Goal: Use online tool/utility: Utilize a website feature to perform a specific function

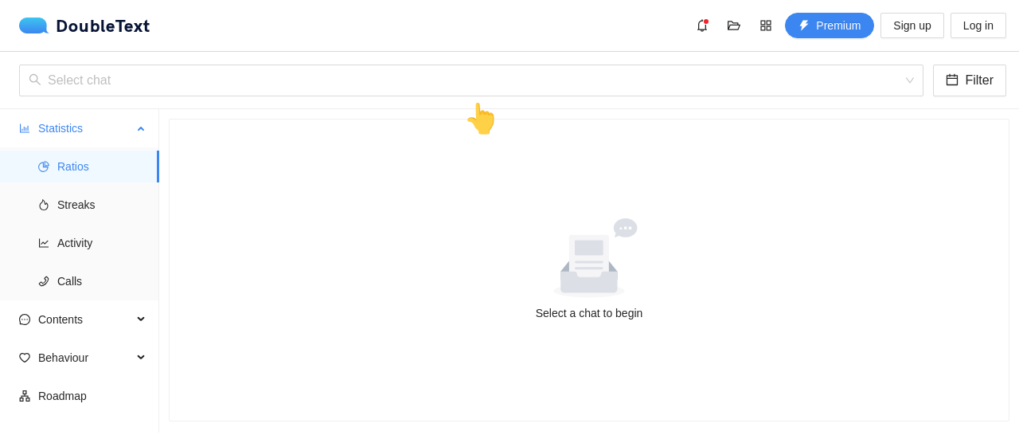
click at [104, 174] on span "Ratios" at bounding box center [101, 166] width 89 height 32
click at [88, 214] on span "Streaks" at bounding box center [101, 205] width 89 height 32
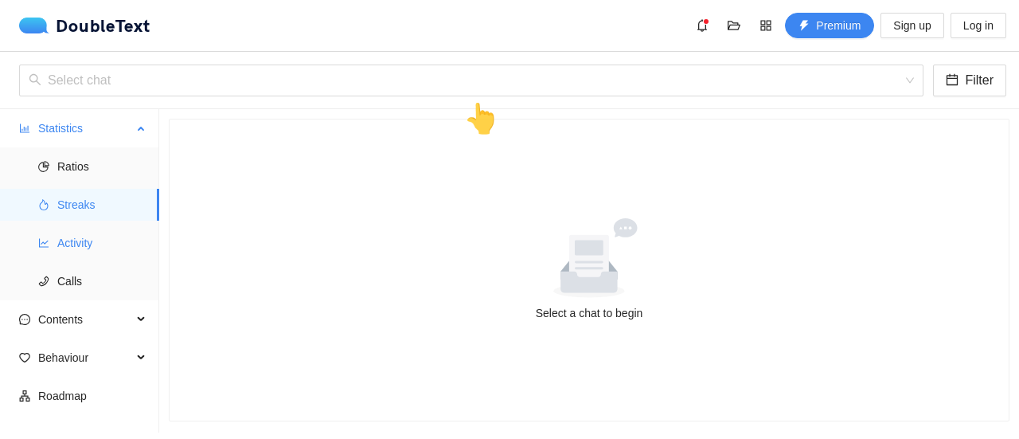
click at [88, 232] on span "Activity" at bounding box center [101, 243] width 89 height 32
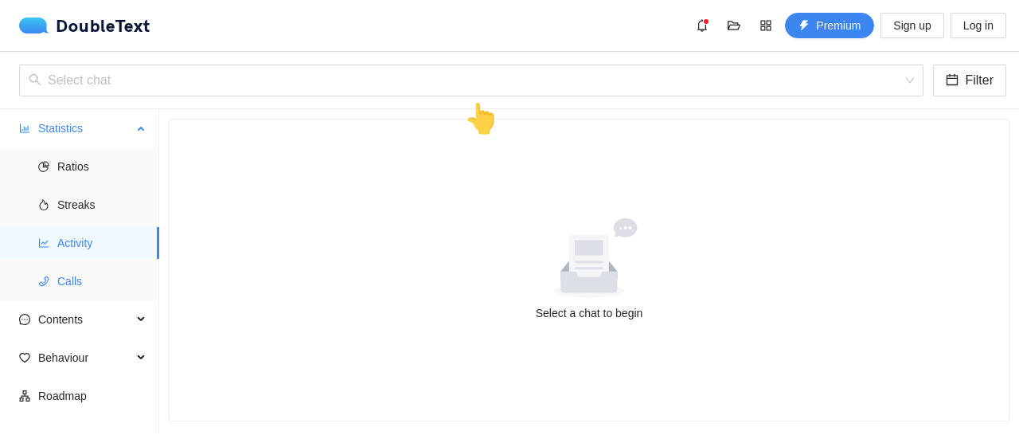
click at [82, 270] on span "Calls" at bounding box center [101, 281] width 89 height 32
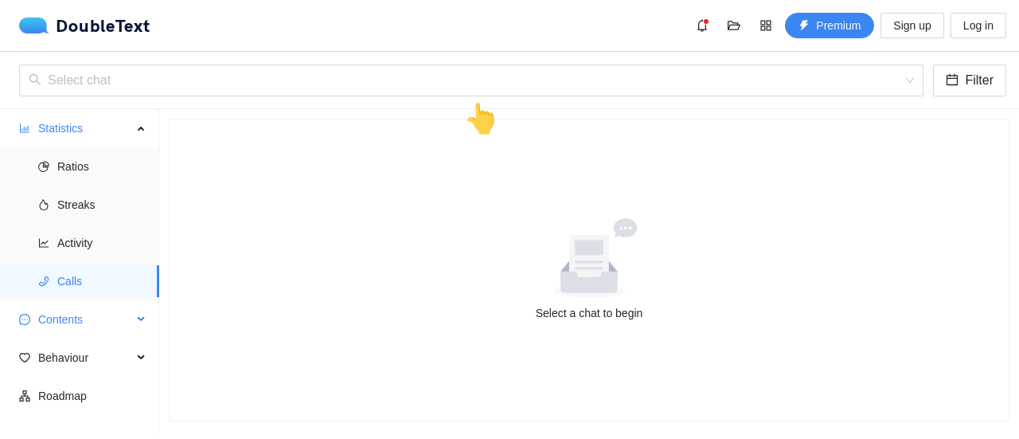
click at [77, 314] on span "Contents" at bounding box center [85, 319] width 94 height 32
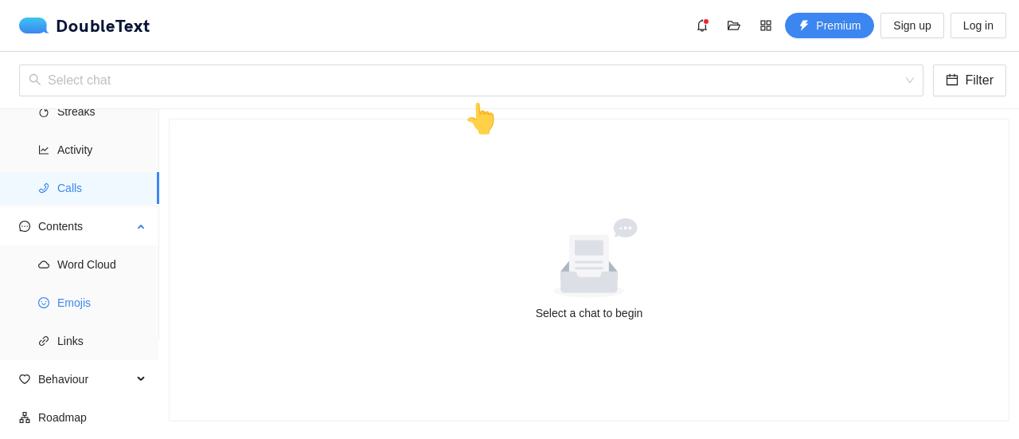
click at [84, 304] on span "Emojis" at bounding box center [101, 303] width 89 height 32
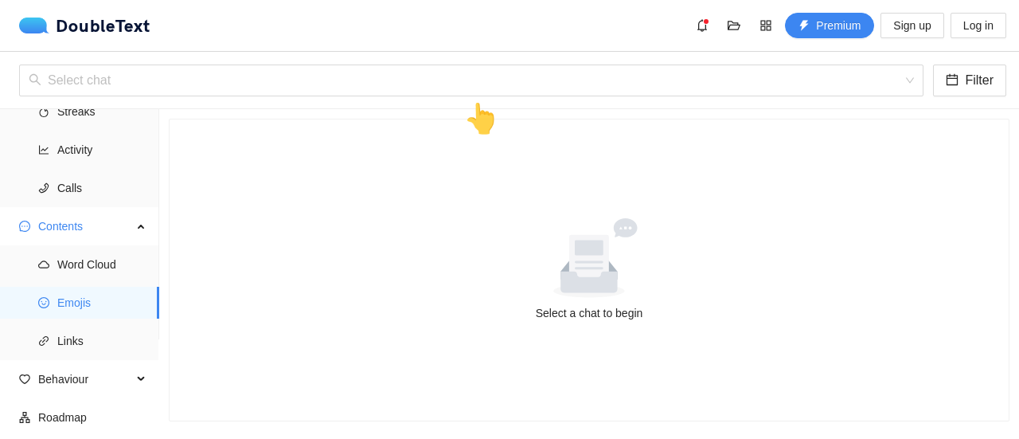
scroll to position [93, 0]
click at [117, 373] on span "Behaviour" at bounding box center [85, 379] width 94 height 32
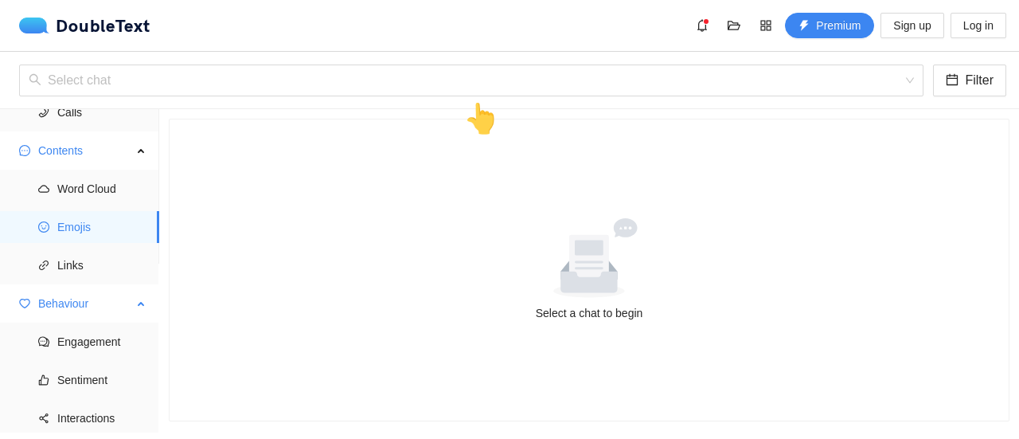
scroll to position [188, 0]
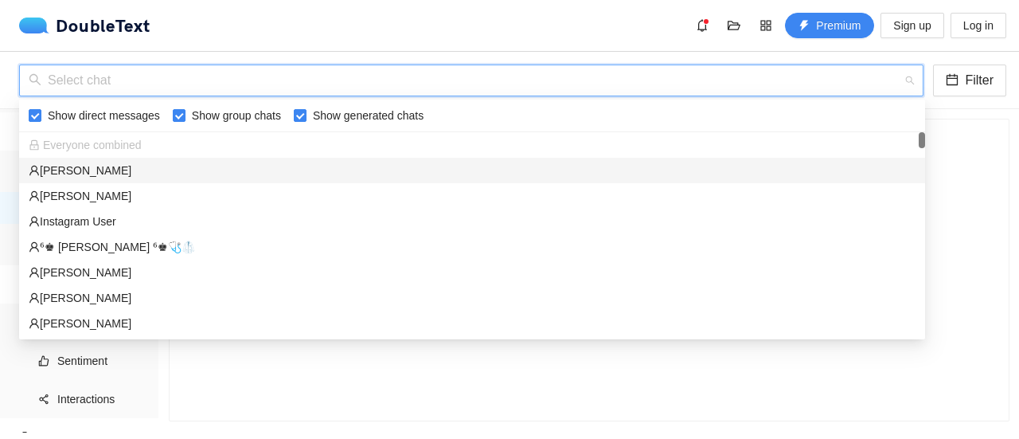
click at [398, 74] on input "search" at bounding box center [466, 80] width 874 height 30
click at [360, 166] on div "‏‎[PERSON_NAME]‎‏" at bounding box center [472, 171] width 887 height 18
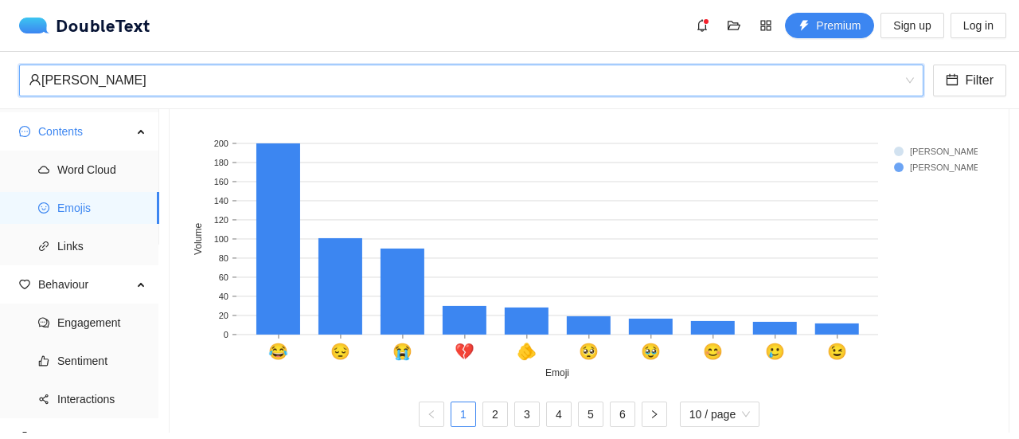
scroll to position [455, 0]
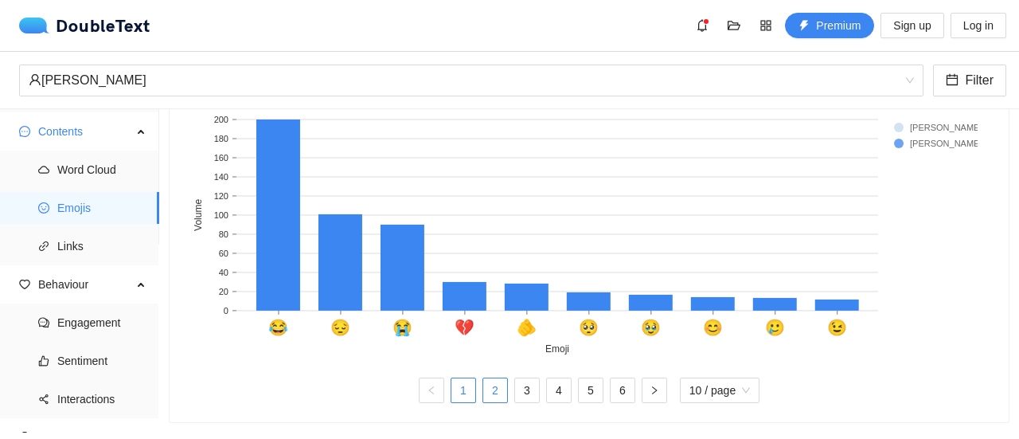
click at [495, 378] on link "2" at bounding box center [495, 390] width 24 height 24
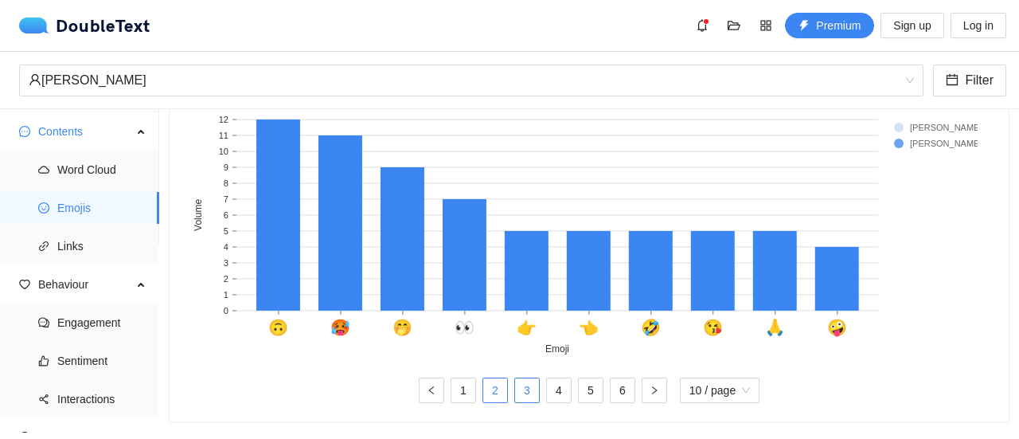
click at [515, 378] on link "3" at bounding box center [527, 390] width 24 height 24
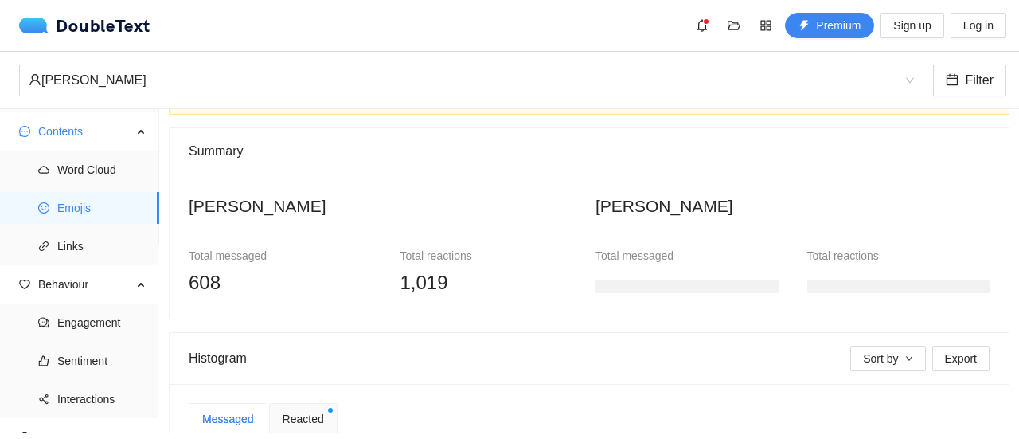
scroll to position [83, 0]
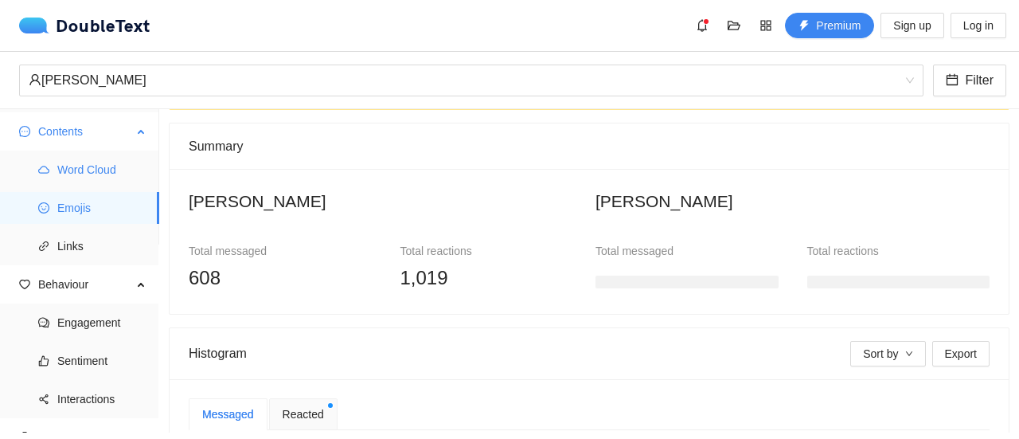
click at [114, 156] on span "Word Cloud" at bounding box center [101, 170] width 89 height 32
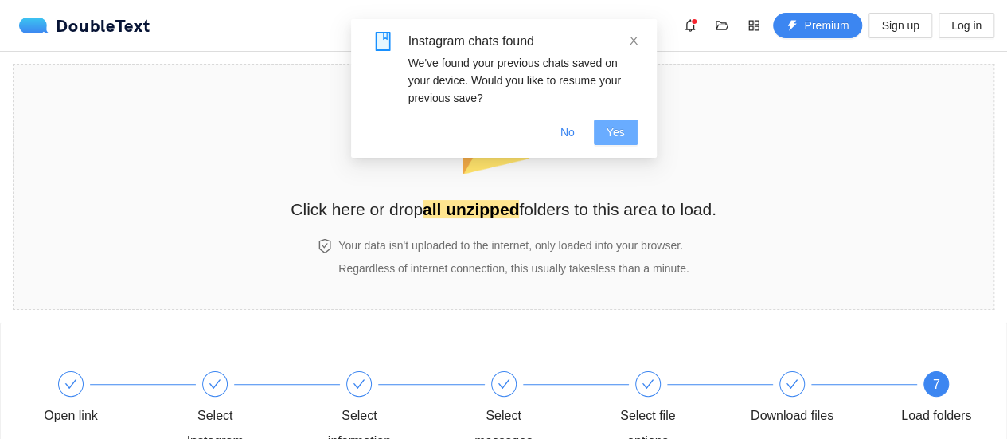
click at [604, 126] on button "Yes" at bounding box center [616, 131] width 44 height 25
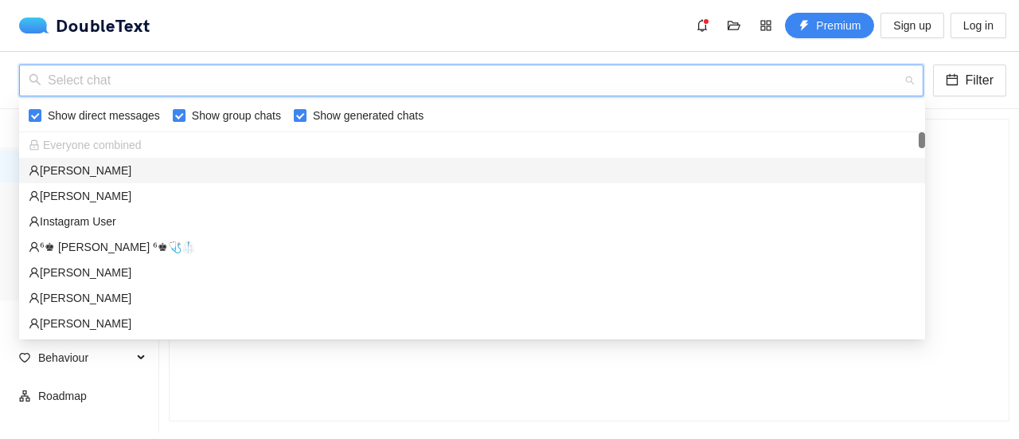
click at [222, 77] on input "search" at bounding box center [466, 80] width 874 height 30
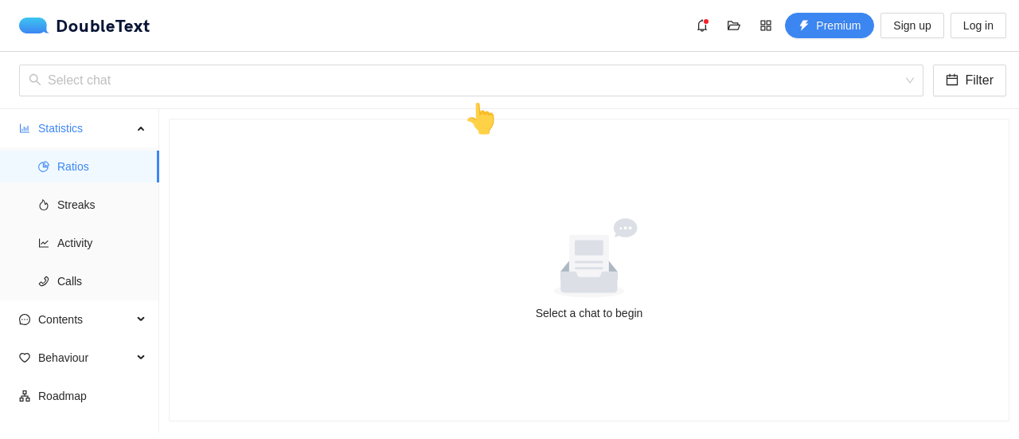
click at [346, 366] on div "Select a chat to begin" at bounding box center [589, 269] width 839 height 301
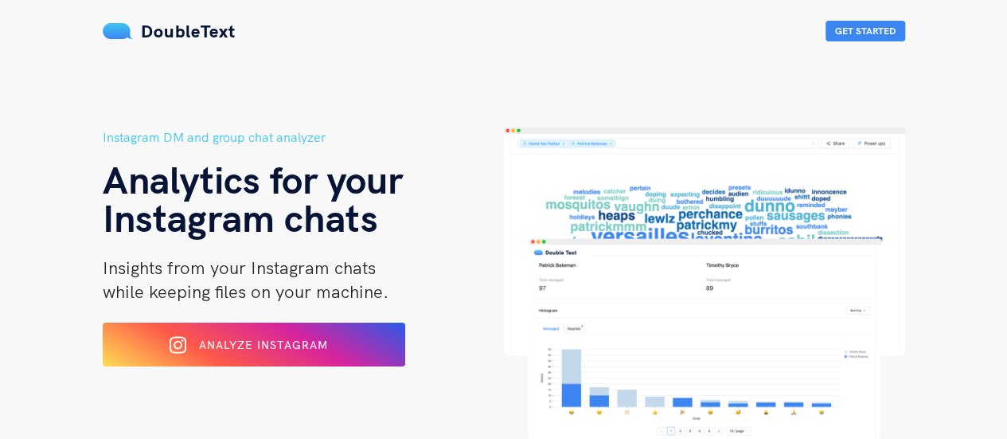
click at [148, 318] on div "Instagram DM and group chat analyzer Analytics for your Instagram chats Insight…" at bounding box center [303, 283] width 401 height 313
click at [178, 349] on icon at bounding box center [176, 344] width 17 height 19
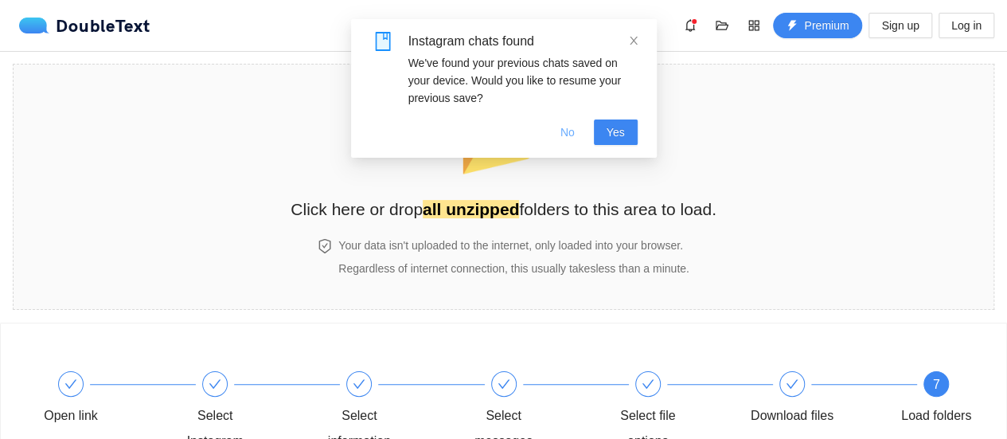
click at [564, 123] on span "No" at bounding box center [568, 132] width 14 height 18
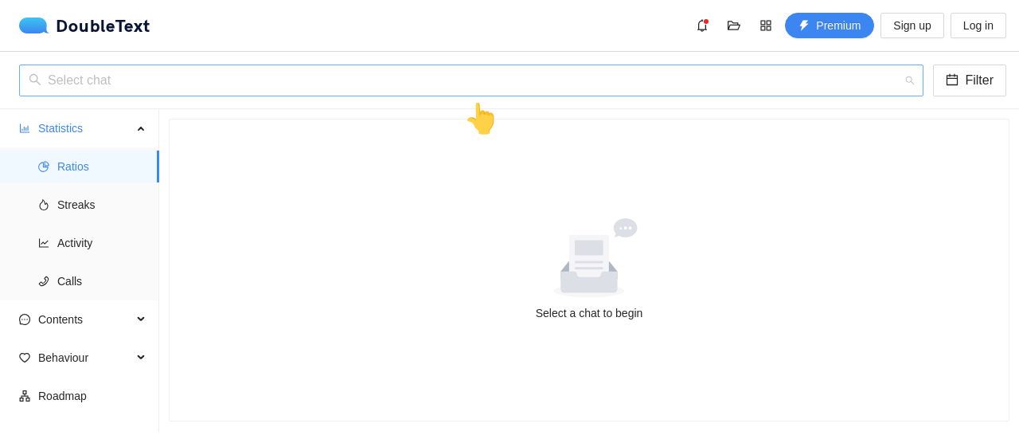
click at [428, 80] on input "search" at bounding box center [466, 80] width 874 height 30
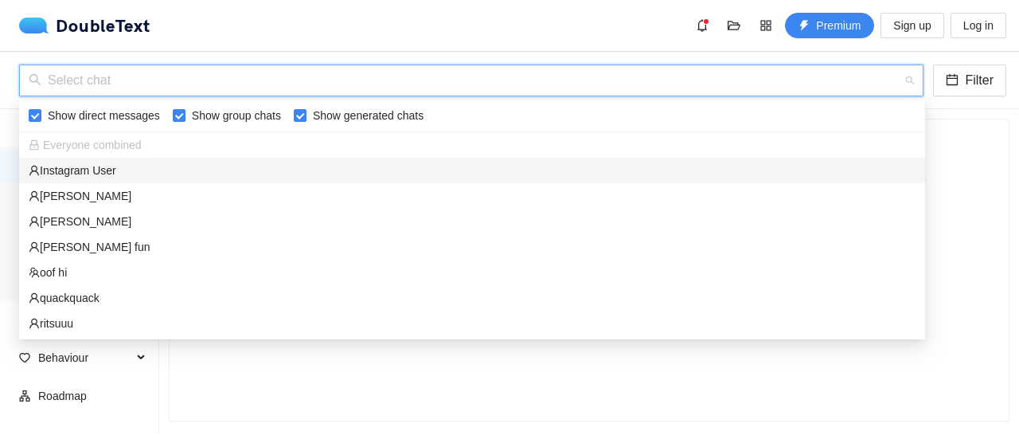
click at [362, 170] on div "‏‎Instagram User‎‏" at bounding box center [472, 171] width 887 height 18
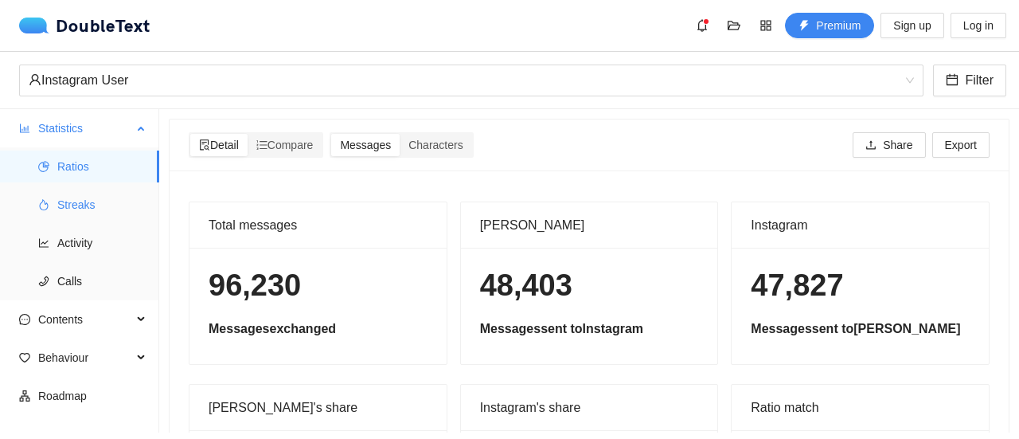
click at [92, 203] on span "Streaks" at bounding box center [101, 205] width 89 height 32
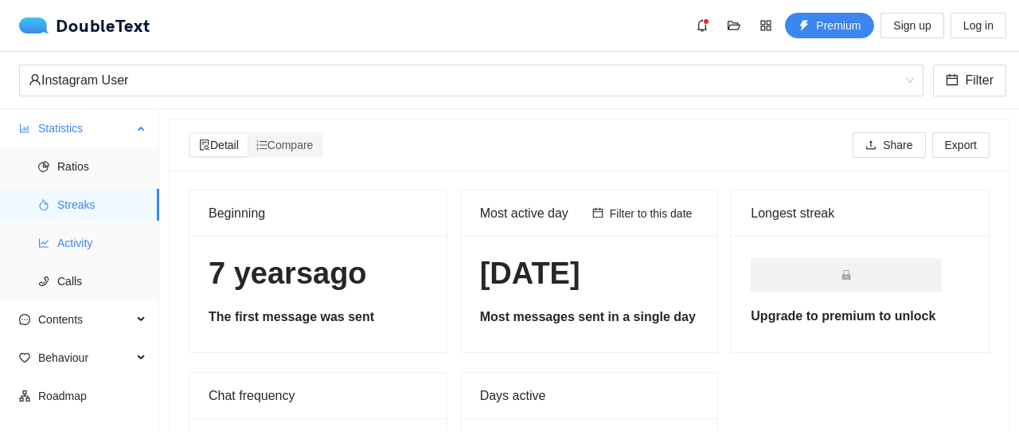
click at [78, 256] on span "Activity" at bounding box center [101, 243] width 89 height 32
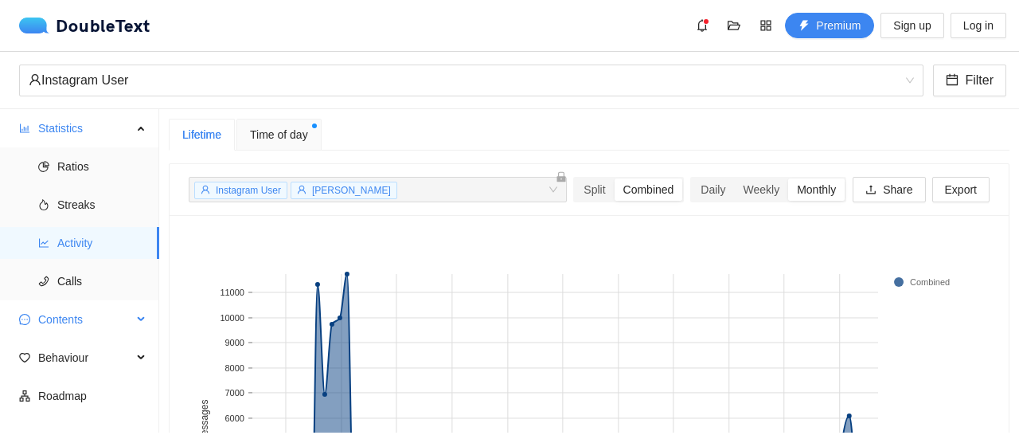
click at [63, 318] on span "Contents" at bounding box center [85, 319] width 94 height 32
click at [93, 358] on span "Word Cloud" at bounding box center [101, 358] width 89 height 32
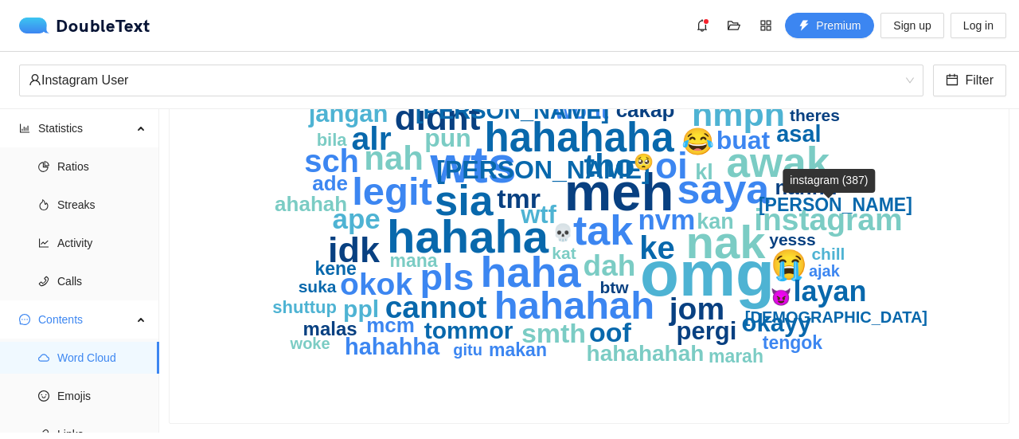
scroll to position [201, 0]
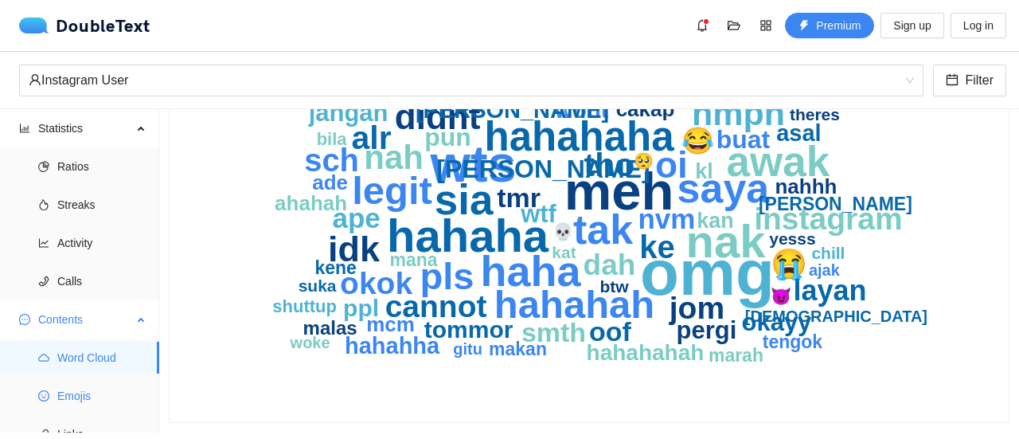
click at [83, 393] on span "Emojis" at bounding box center [101, 396] width 89 height 32
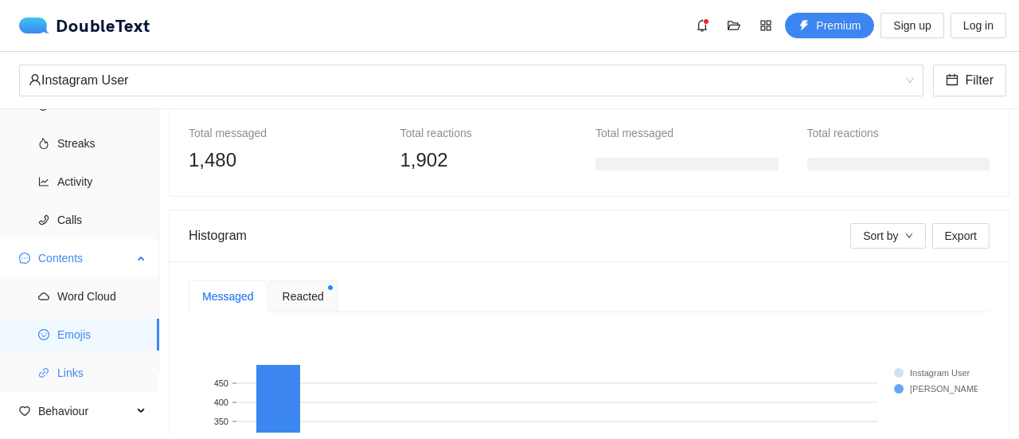
scroll to position [62, 0]
click at [92, 375] on span "Links" at bounding box center [101, 372] width 89 height 32
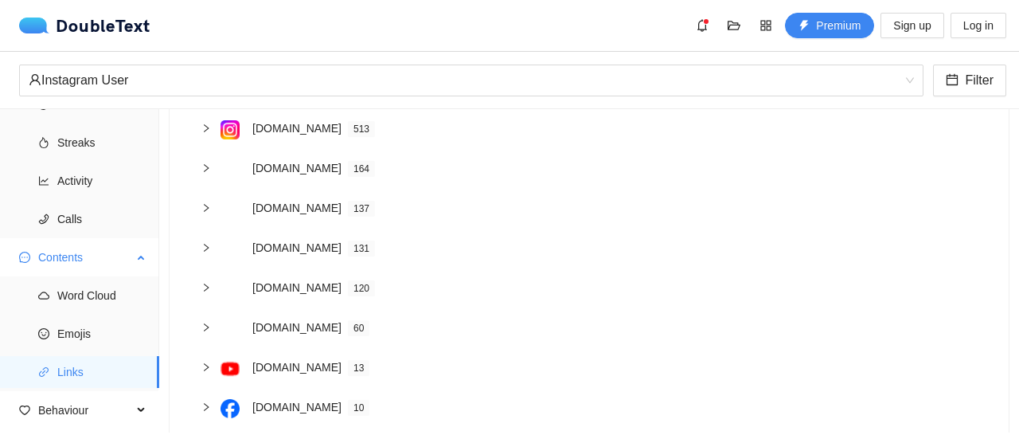
scroll to position [93, 0]
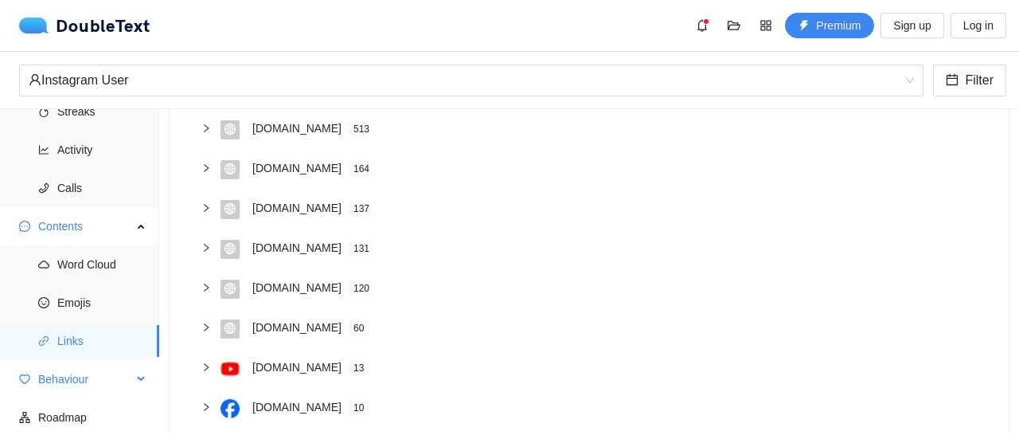
click at [71, 373] on span "Behaviour" at bounding box center [85, 379] width 94 height 32
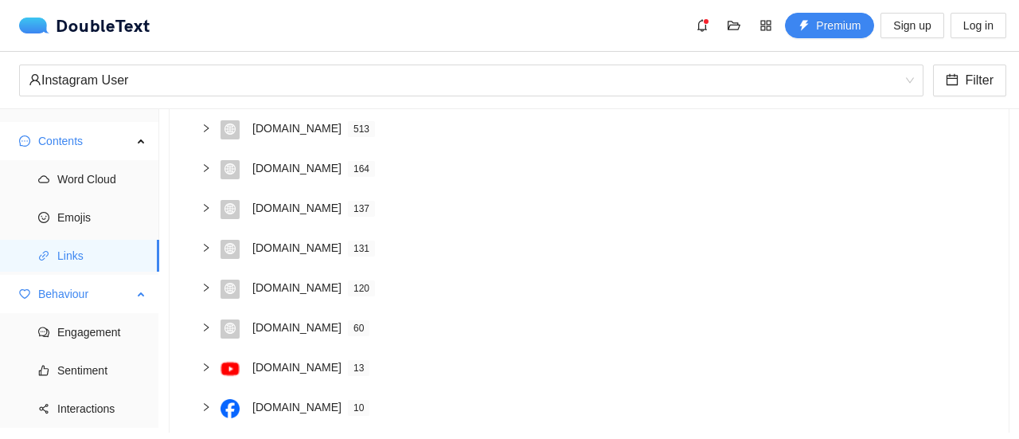
scroll to position [179, 0]
click at [100, 327] on span "Engagement" at bounding box center [101, 331] width 89 height 32
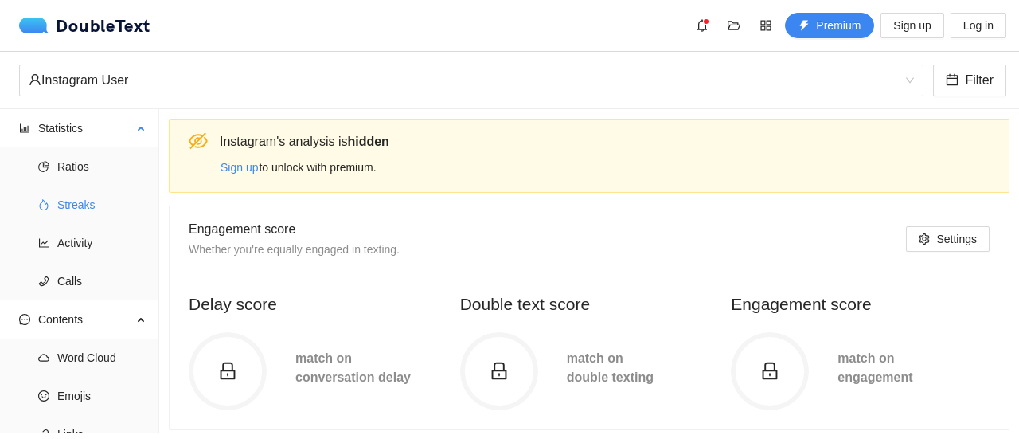
click at [72, 189] on span "Streaks" at bounding box center [101, 205] width 89 height 32
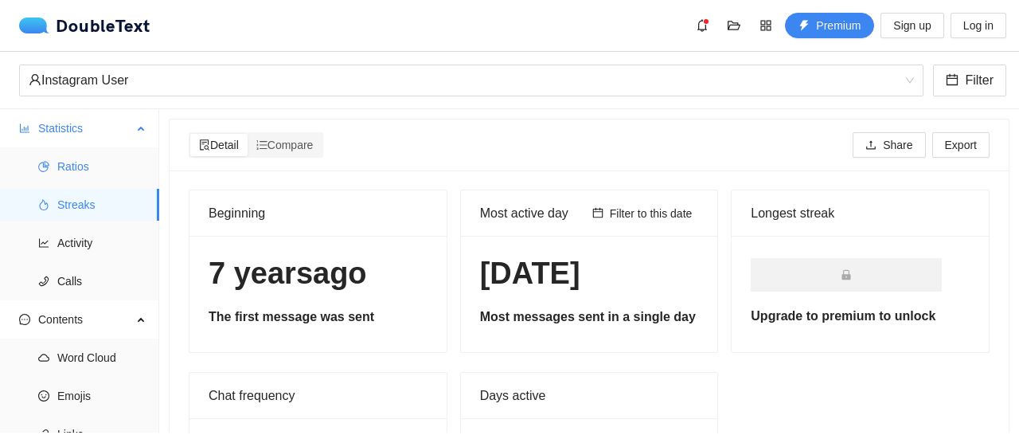
click at [119, 165] on span "Ratios" at bounding box center [101, 166] width 89 height 32
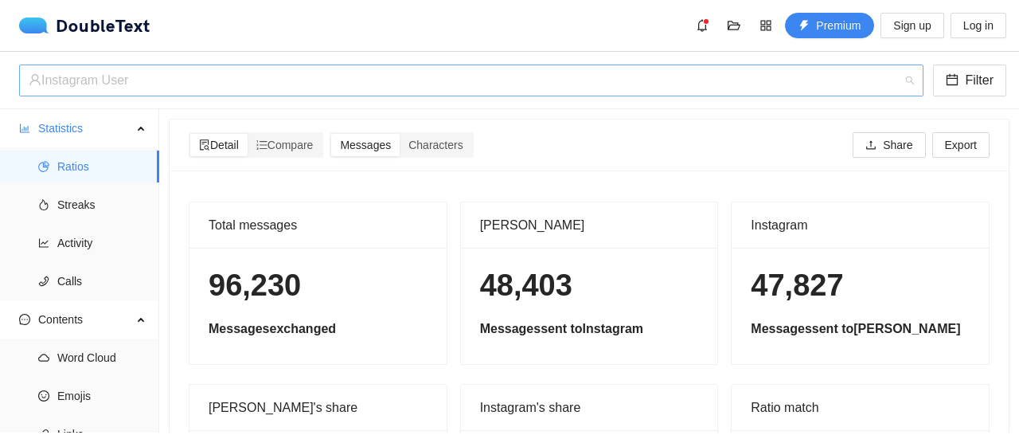
click at [263, 82] on div "‏‎Instagram User‎‏" at bounding box center [464, 80] width 871 height 30
click at [219, 82] on div "‏‎Instagram User‎‏" at bounding box center [464, 80] width 871 height 30
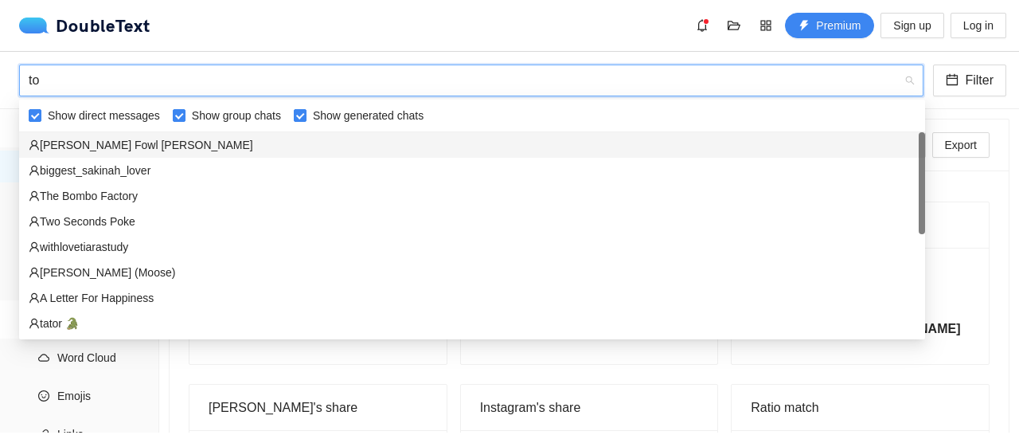
type input "t"
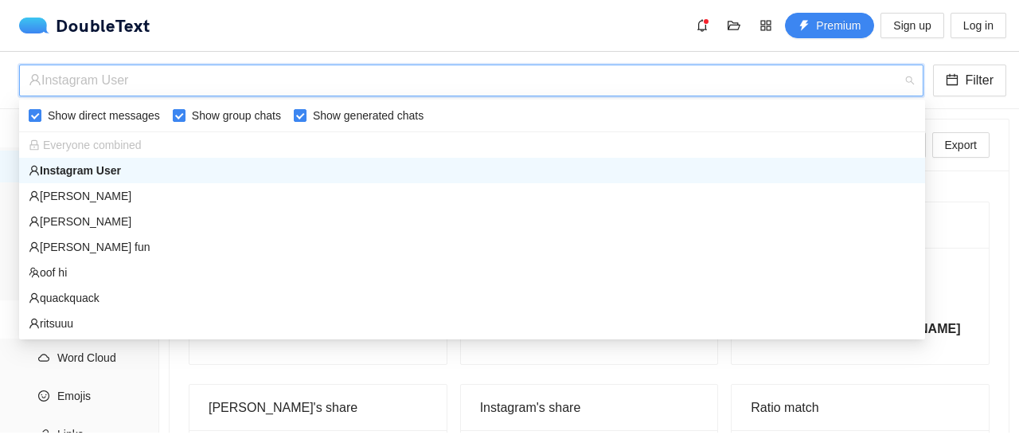
click at [207, 172] on div "‏‎Instagram User‎‏" at bounding box center [472, 171] width 887 height 18
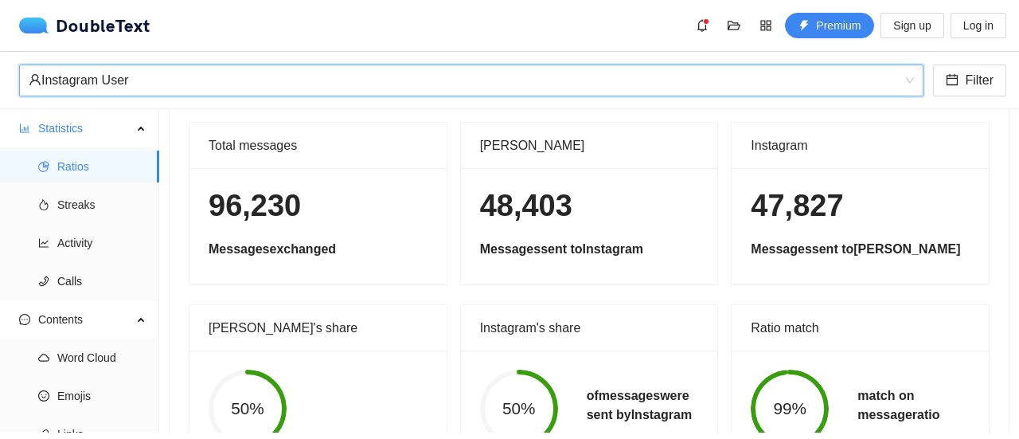
scroll to position [50, 0]
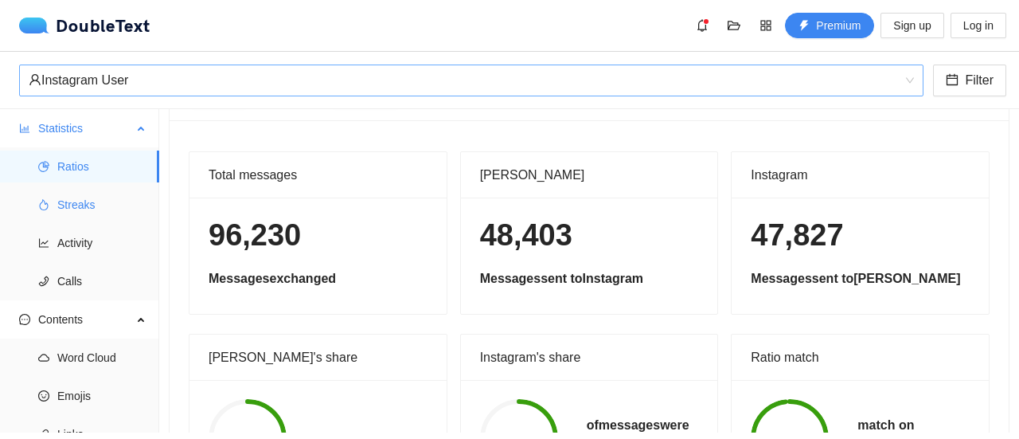
click at [94, 190] on span "Streaks" at bounding box center [101, 205] width 89 height 32
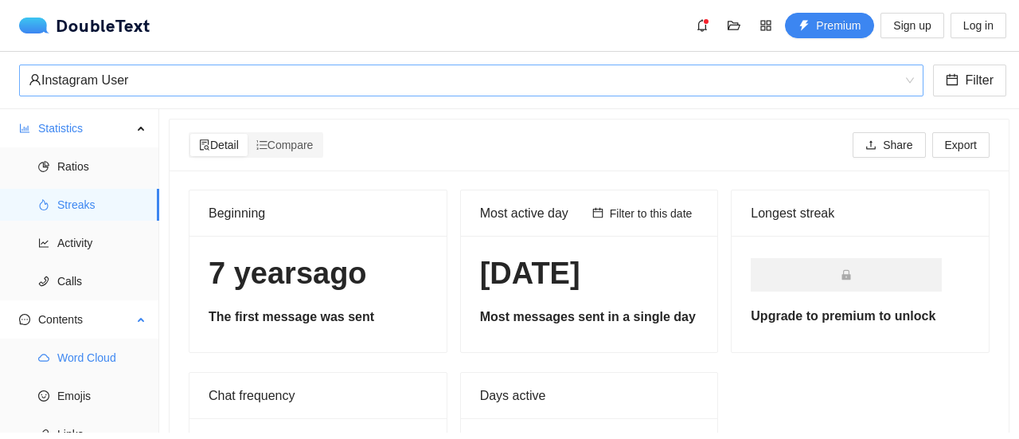
click at [123, 349] on span "Word Cloud" at bounding box center [101, 358] width 89 height 32
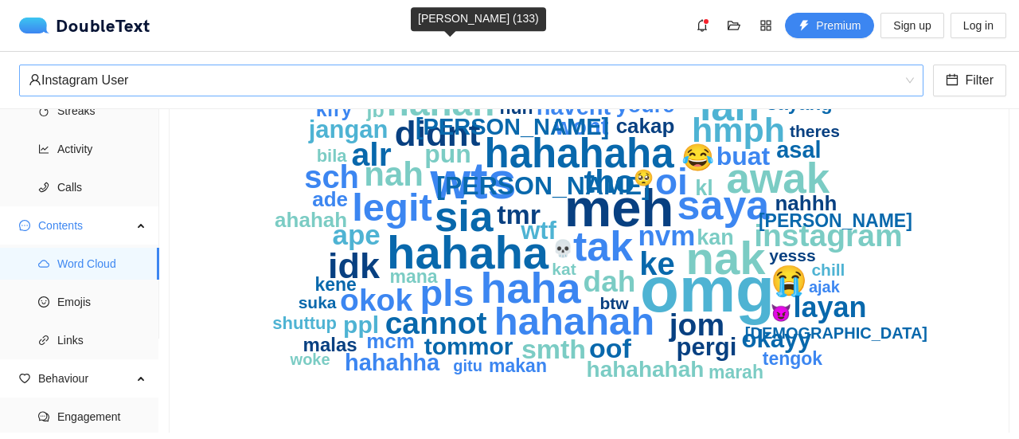
scroll to position [212, 0]
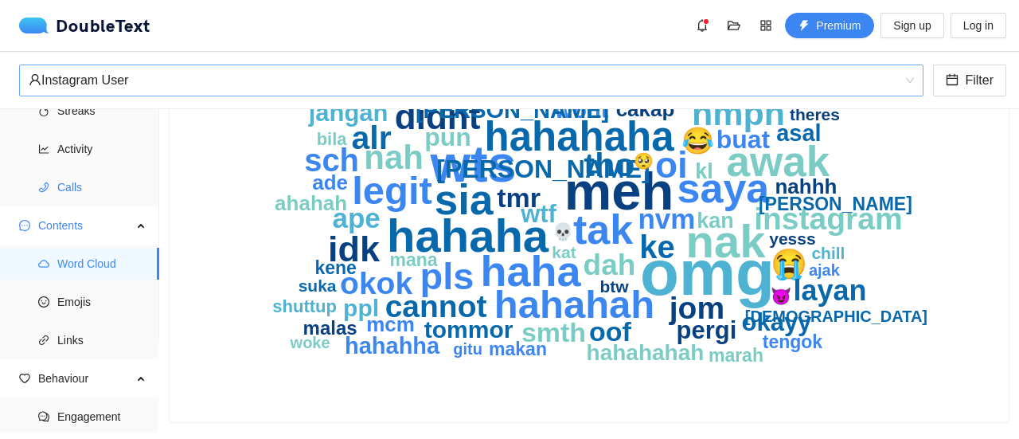
click at [74, 188] on span "Calls" at bounding box center [101, 187] width 89 height 32
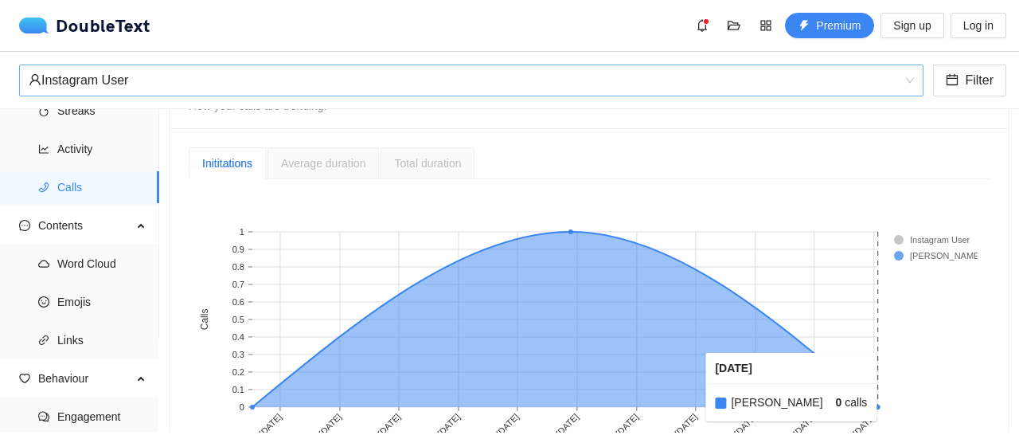
scroll to position [360, 0]
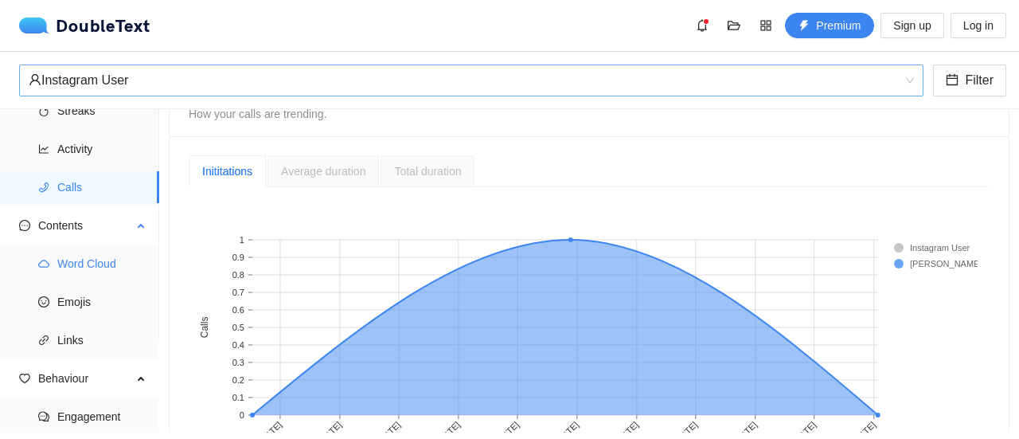
click at [62, 256] on span "Word Cloud" at bounding box center [101, 264] width 89 height 32
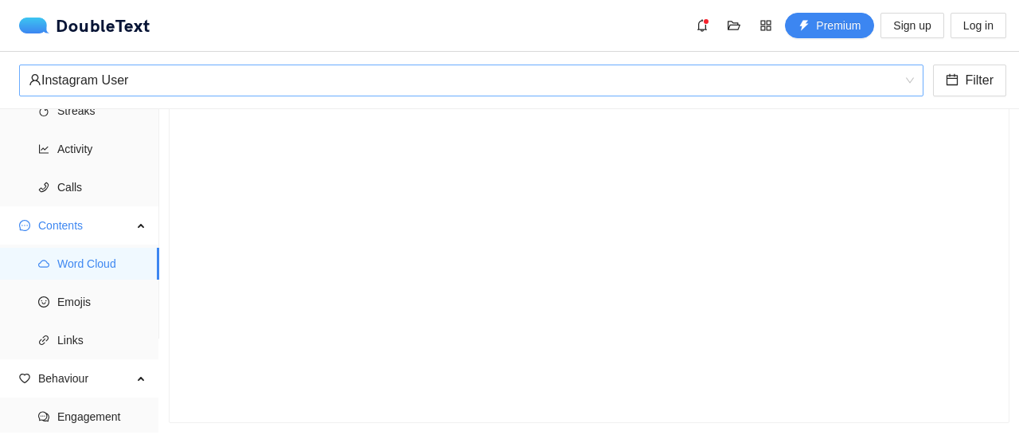
scroll to position [212, 0]
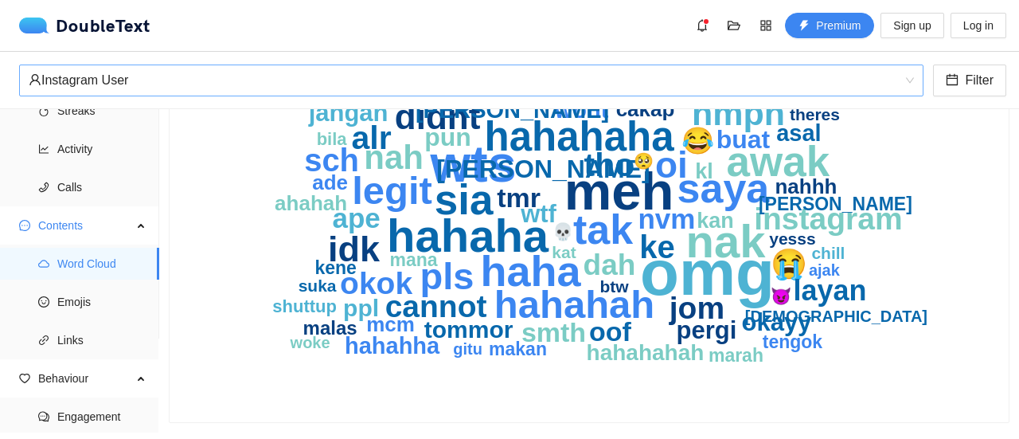
click at [453, 270] on text "pls" at bounding box center [447, 276] width 54 height 42
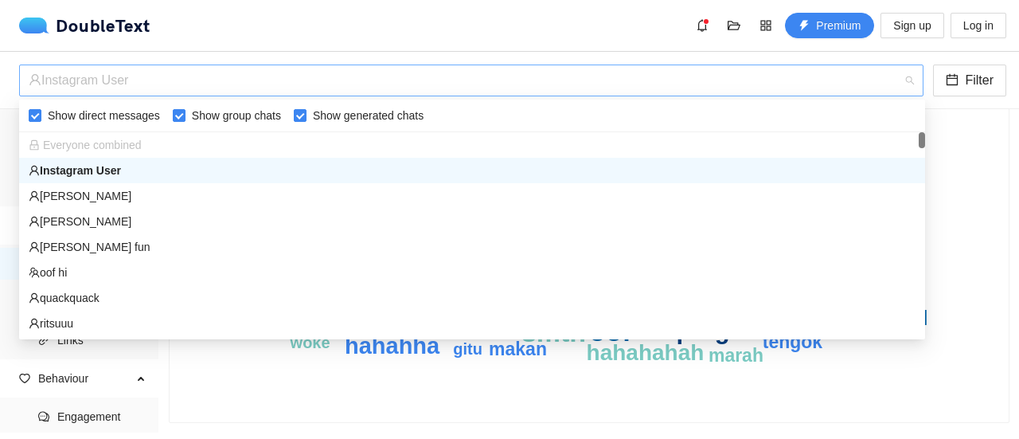
click at [256, 90] on div "‏‎Instagram User‎‏" at bounding box center [464, 80] width 871 height 30
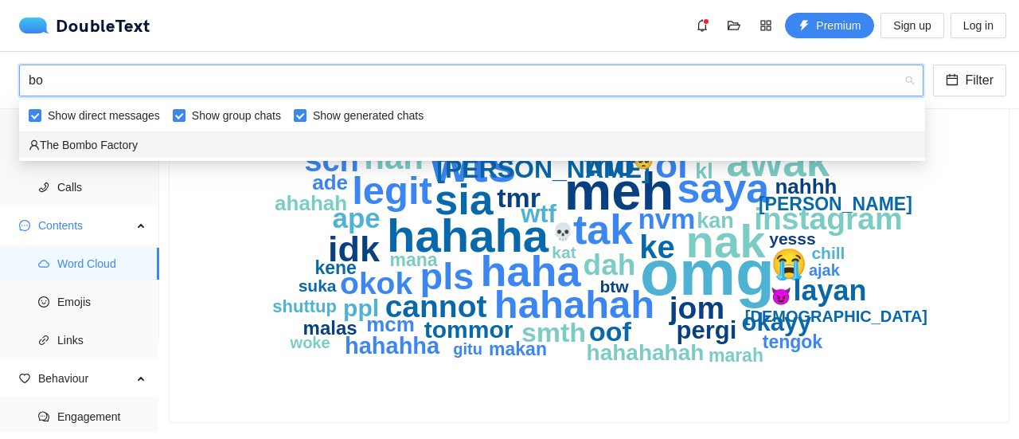
type input "b"
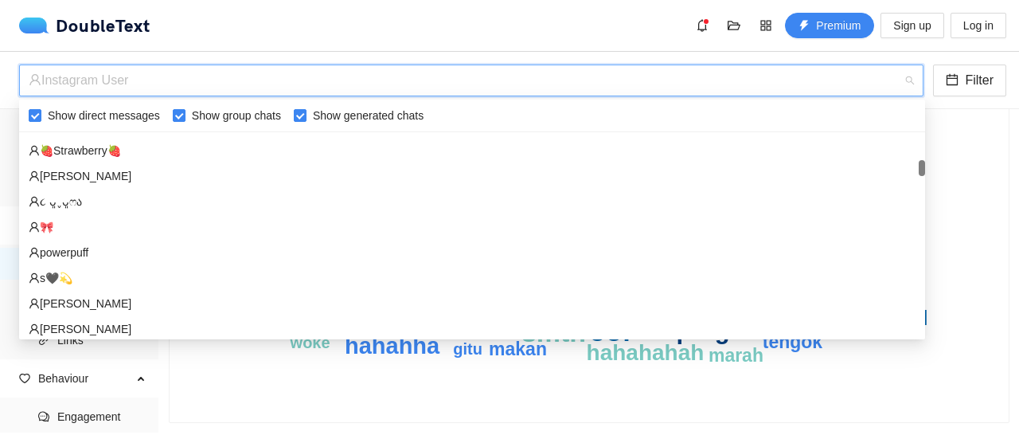
scroll to position [479, 0]
